Goal: Information Seeking & Learning: Learn about a topic

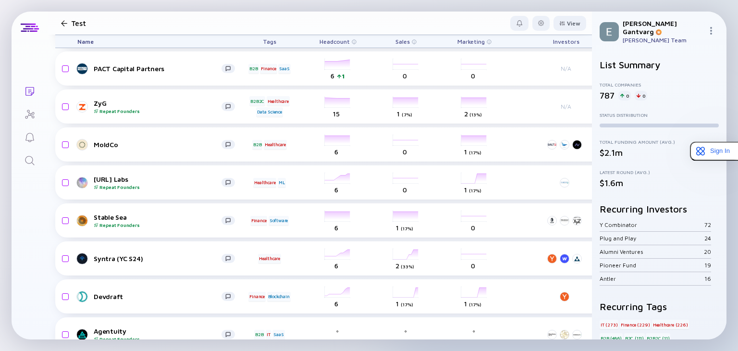
scroll to position [77, 0]
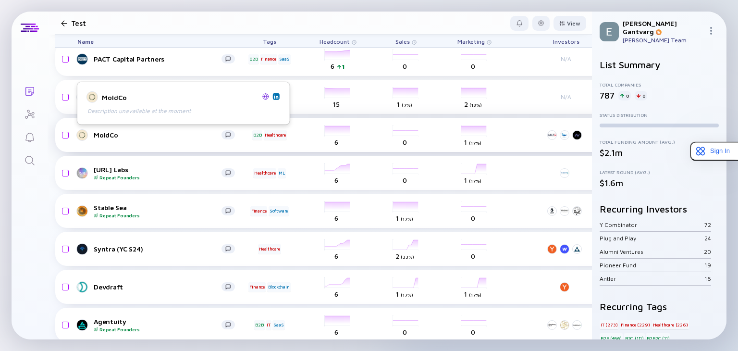
click at [104, 134] on div "MoldCo" at bounding box center [158, 135] width 128 height 8
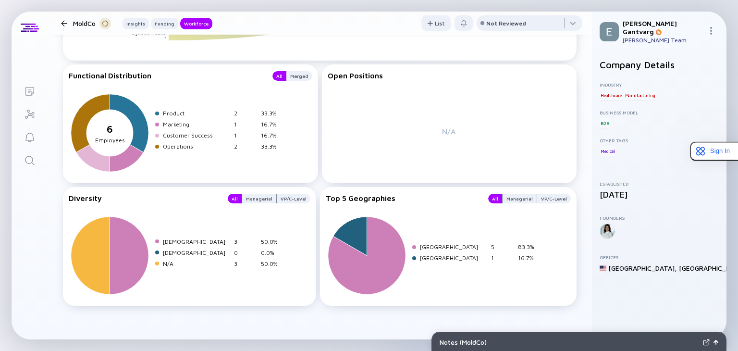
scroll to position [913, 0]
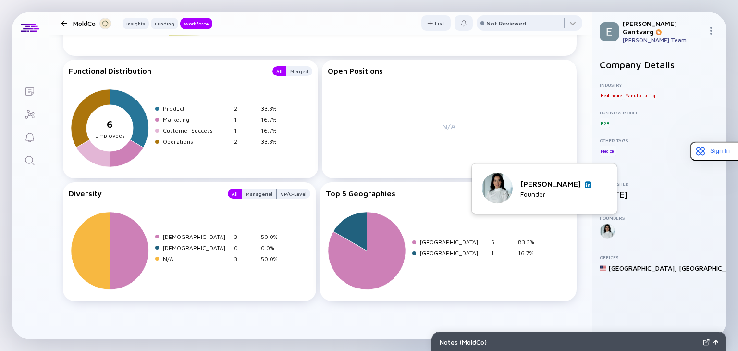
click at [590, 185] on img at bounding box center [588, 184] width 5 height 5
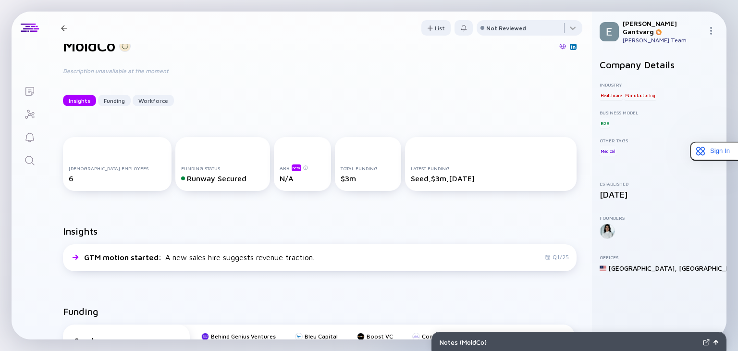
scroll to position [0, 0]
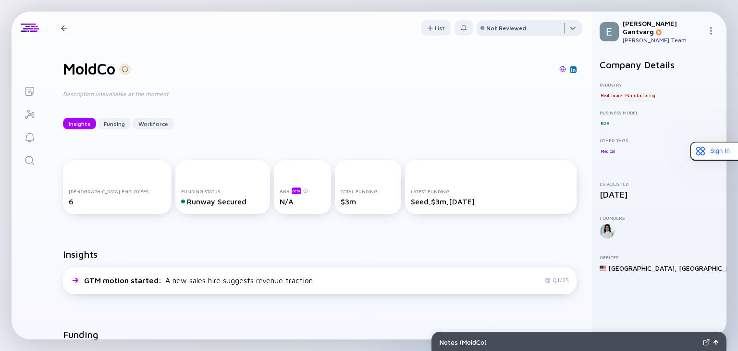
click at [569, 28] on div at bounding box center [530, 29] width 106 height 19
click at [384, 87] on div "MoldCo Description unavailable at the moment Insights Funding Workforce" at bounding box center [320, 94] width 545 height 100
click at [67, 29] on div at bounding box center [64, 28] width 6 height 6
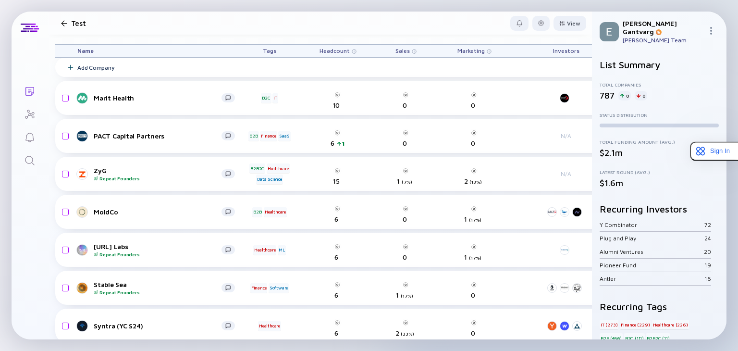
scroll to position [77, 0]
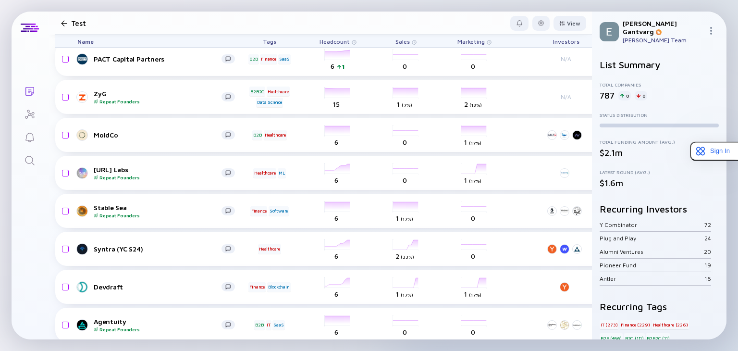
click at [711, 27] on img at bounding box center [711, 31] width 8 height 8
click at [440, 6] on div "Lists Test View Name Tags Headcount Sales Marketing Investors Last Funding Foun…" at bounding box center [369, 175] width 738 height 351
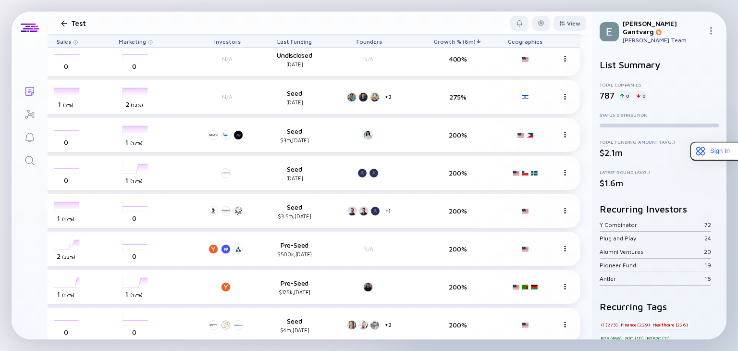
scroll to position [77, 346]
click at [284, 41] on span "Last Funding" at bounding box center [294, 41] width 35 height 7
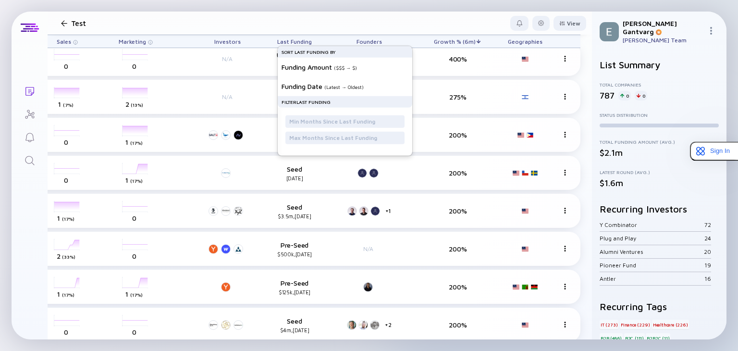
click at [378, 22] on header "Test View" at bounding box center [320, 23] width 545 height 23
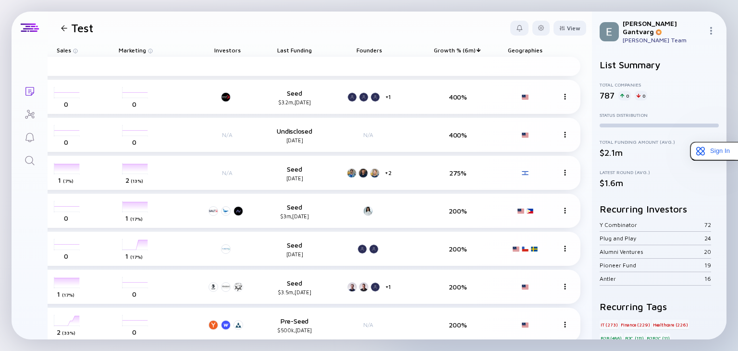
scroll to position [0, 346]
click at [538, 26] on div at bounding box center [541, 28] width 6 height 6
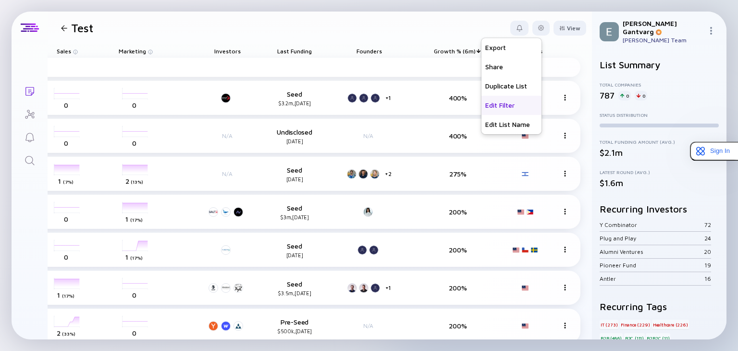
click at [489, 108] on div "Edit Filter" at bounding box center [512, 105] width 60 height 19
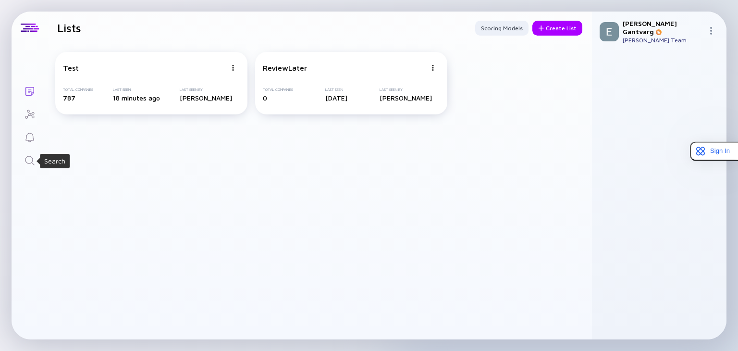
click at [29, 157] on icon "Search" at bounding box center [30, 161] width 12 height 12
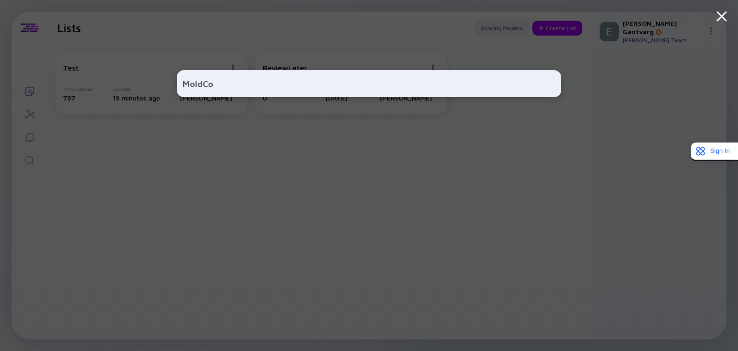
type input "MoldCo"
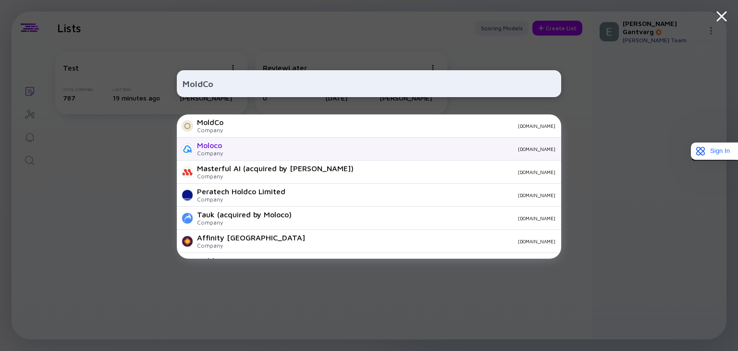
click at [214, 146] on div "Moloco" at bounding box center [210, 145] width 26 height 9
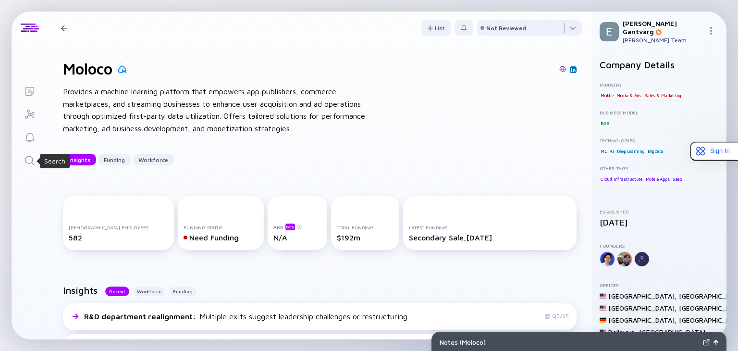
click at [30, 161] on icon "Search" at bounding box center [30, 161] width 12 height 12
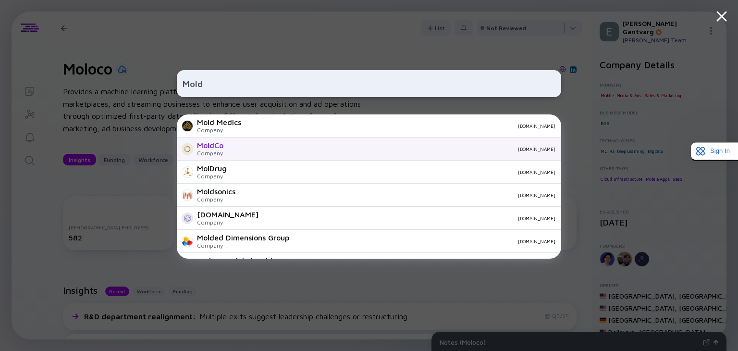
type input "Mold"
click at [207, 145] on div "MoldCo" at bounding box center [210, 145] width 26 height 9
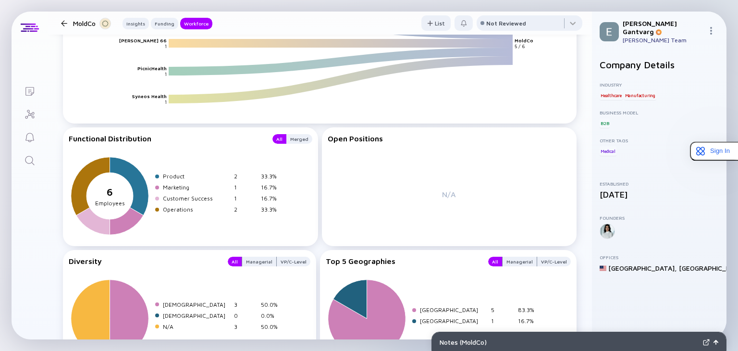
scroll to position [913, 0]
